Goal: Navigation & Orientation: Find specific page/section

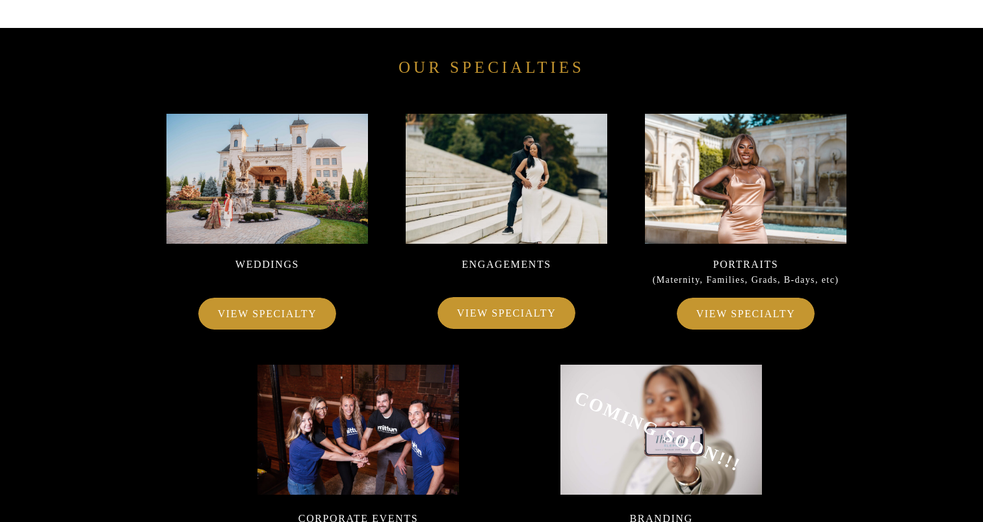
scroll to position [8551, 0]
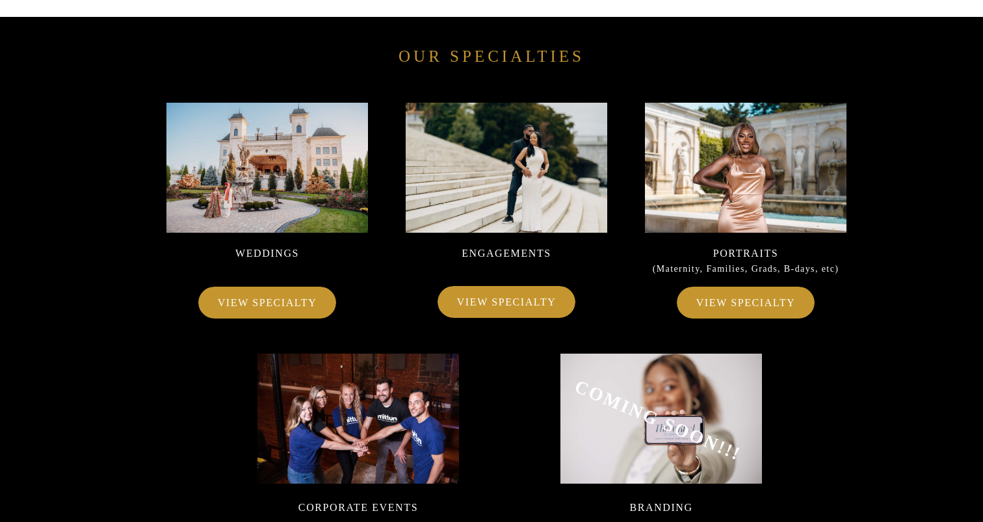
click at [311, 302] on p "VIEW SPECIALTY" at bounding box center [267, 302] width 111 height 18
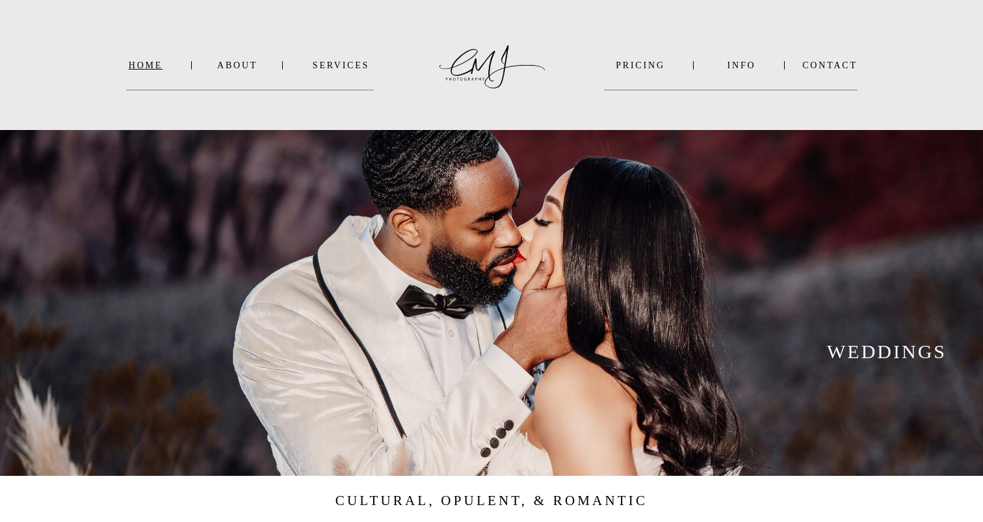
click at [140, 70] on nav "Home" at bounding box center [145, 65] width 39 height 10
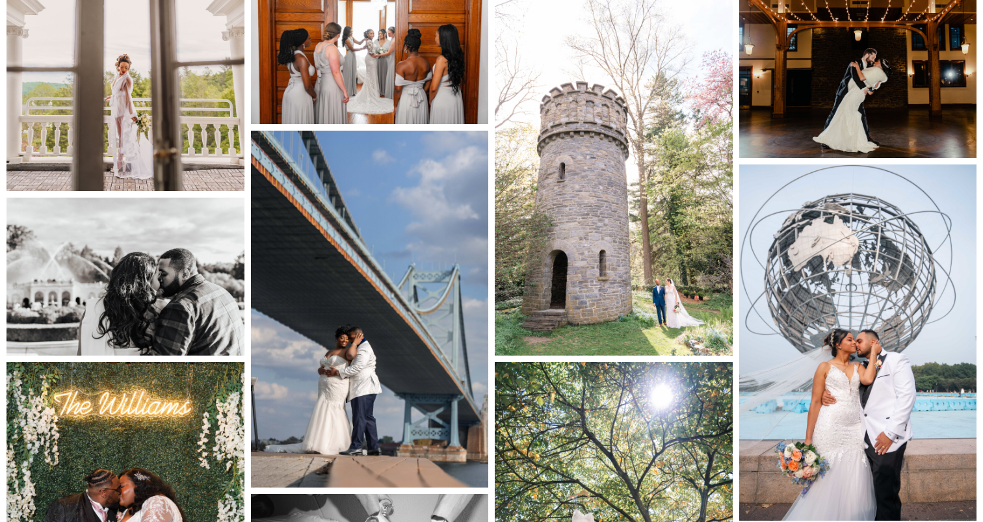
scroll to position [2119, 0]
